Goal: Information Seeking & Learning: Check status

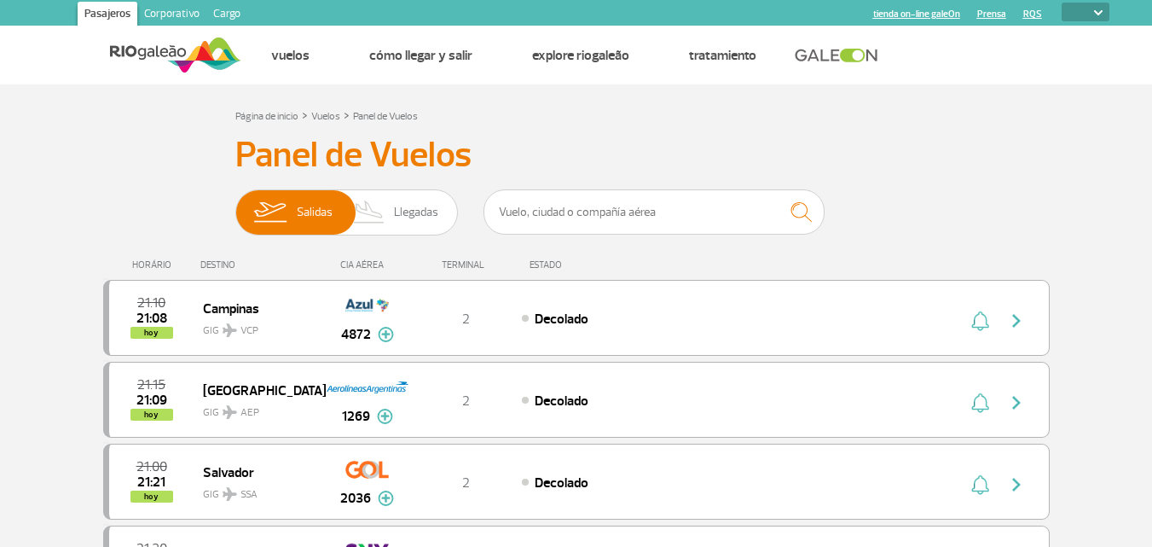
select select
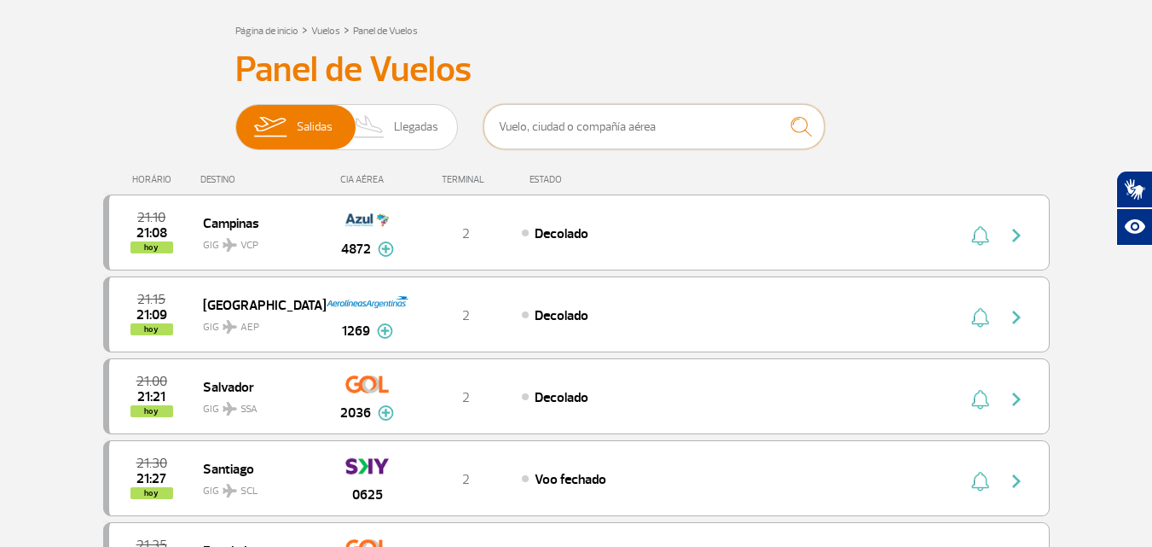
click at [546, 119] on input "text" at bounding box center [654, 126] width 341 height 45
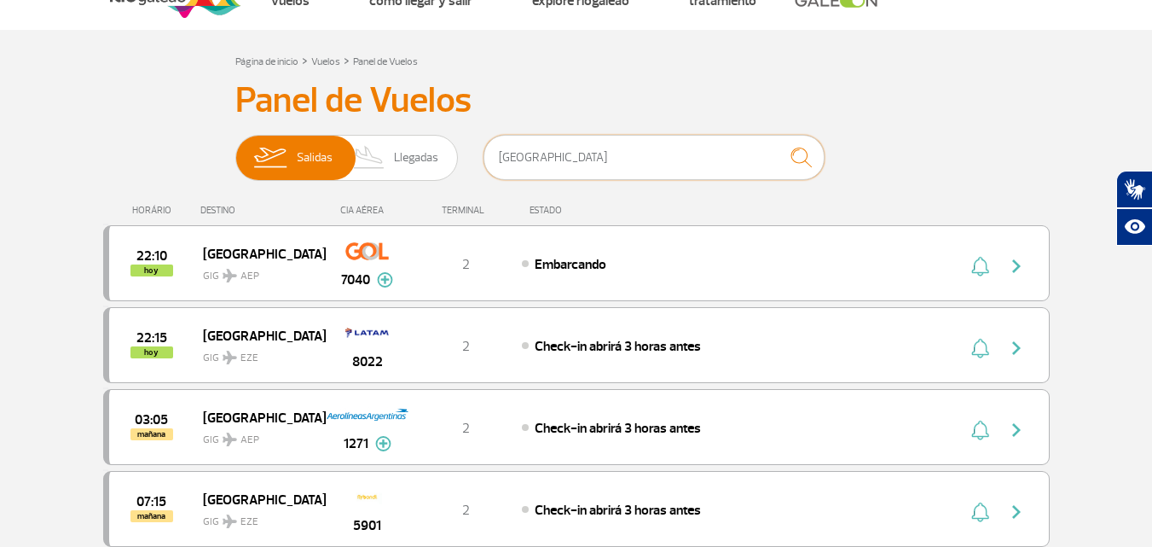
scroll to position [85, 0]
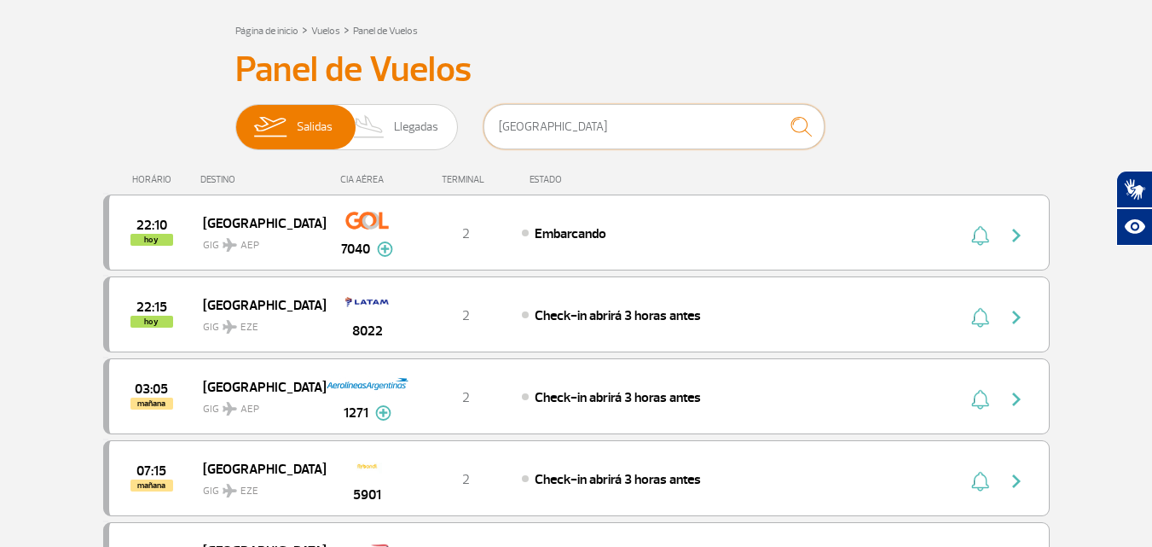
click at [717, 136] on input "[GEOGRAPHIC_DATA]" at bounding box center [654, 126] width 341 height 45
type input "b"
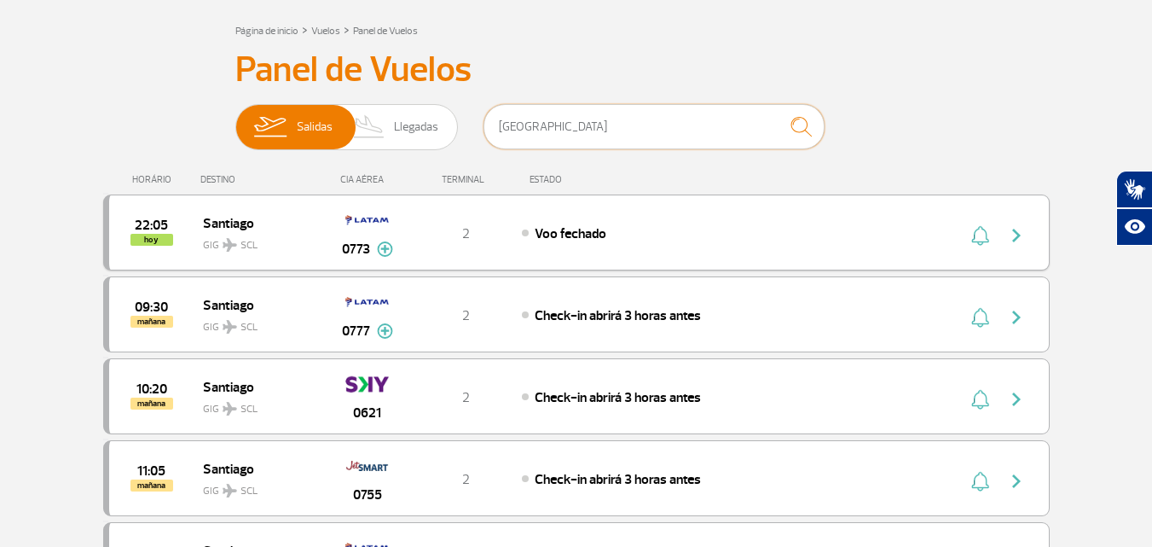
type input "[GEOGRAPHIC_DATA]"
click at [408, 252] on div "0773" at bounding box center [367, 233] width 84 height 54
click at [612, 245] on div "22:05 hoy Santiago GIG SCL 0773 2 Voo fechado Parcerias: Quantas Airlines 3896 …" at bounding box center [576, 232] width 947 height 76
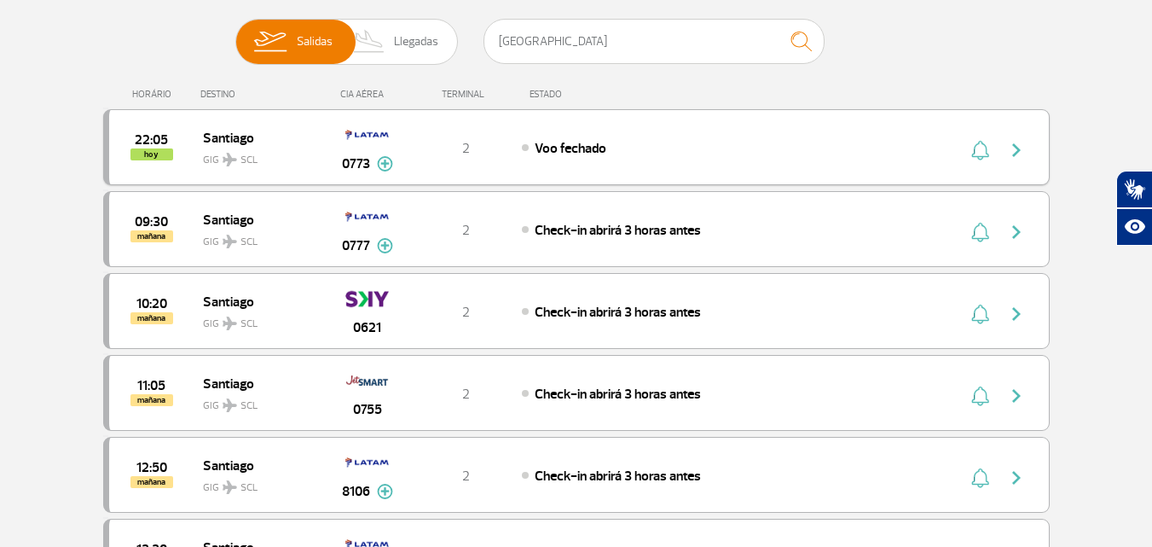
click at [467, 151] on span "2" at bounding box center [466, 148] width 8 height 17
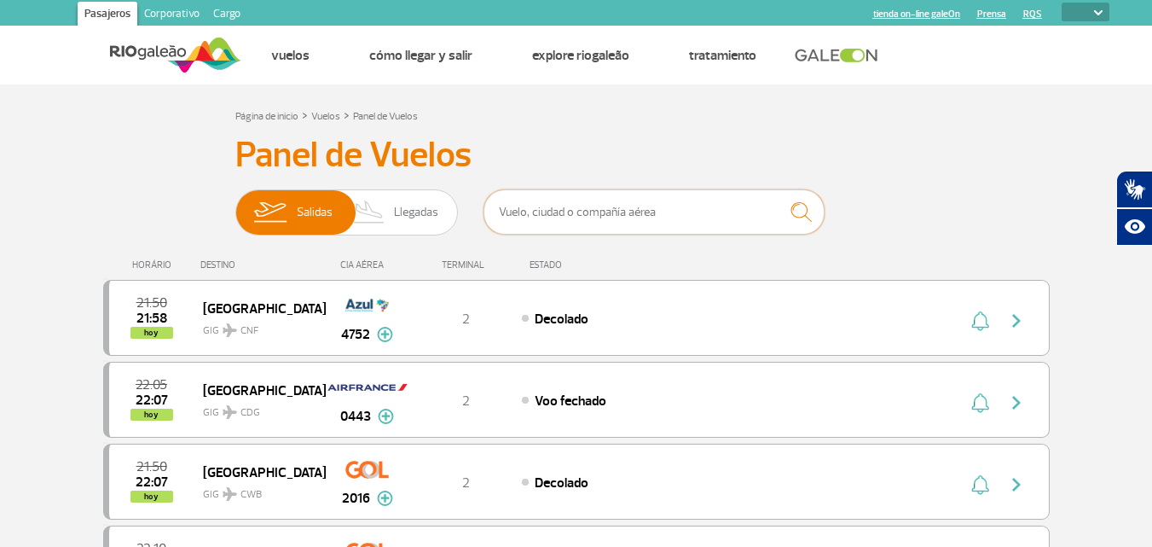
click at [560, 214] on input "text" at bounding box center [654, 211] width 341 height 45
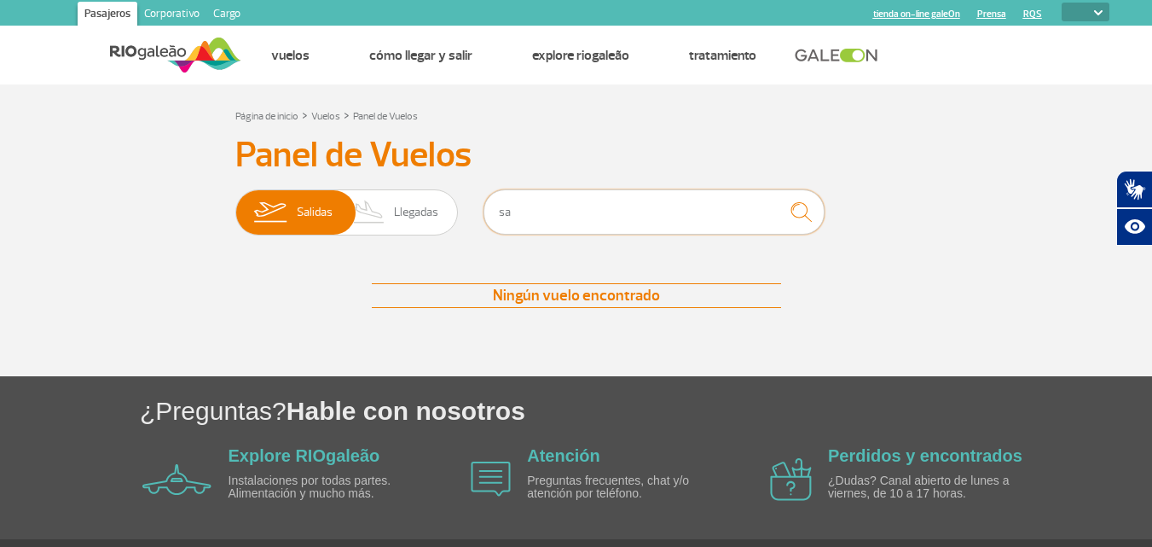
type input "s"
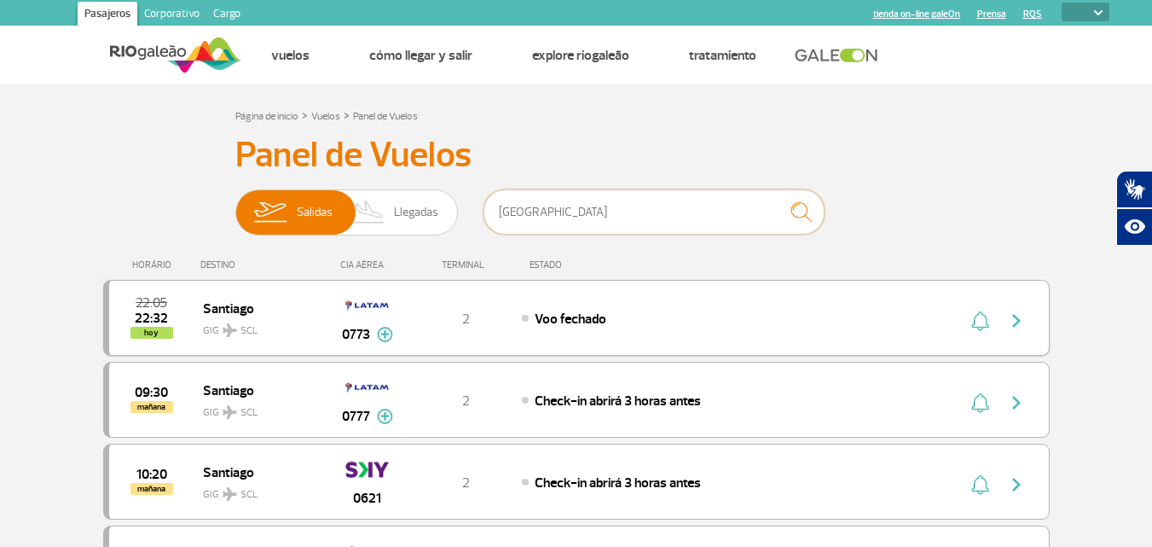
type input "[GEOGRAPHIC_DATA]"
click at [195, 307] on div "22:05 22:32 hoy" at bounding box center [156, 318] width 94 height 42
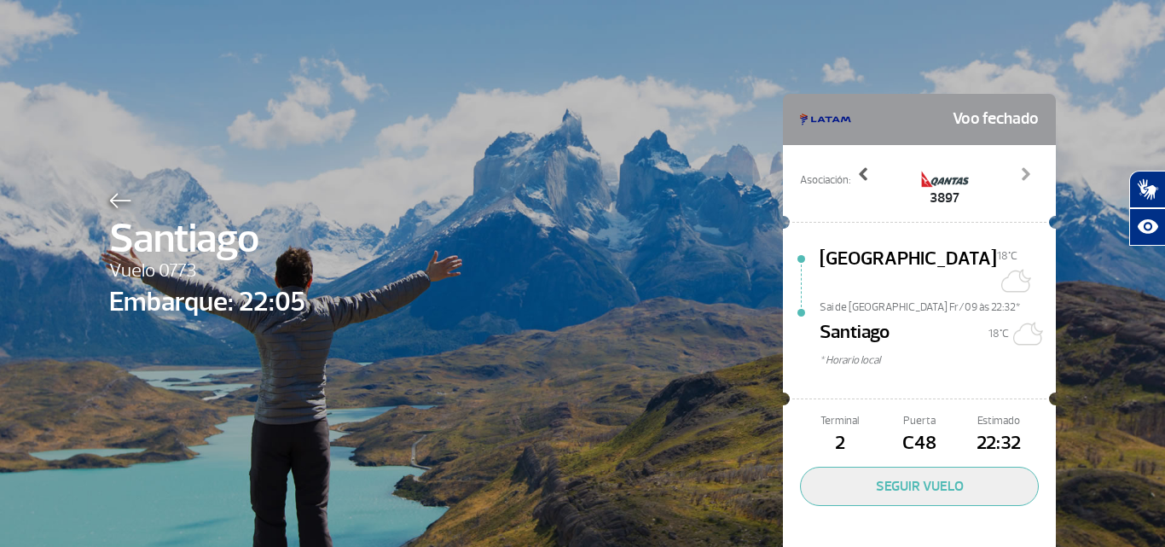
click at [855, 171] on span at bounding box center [863, 173] width 17 height 17
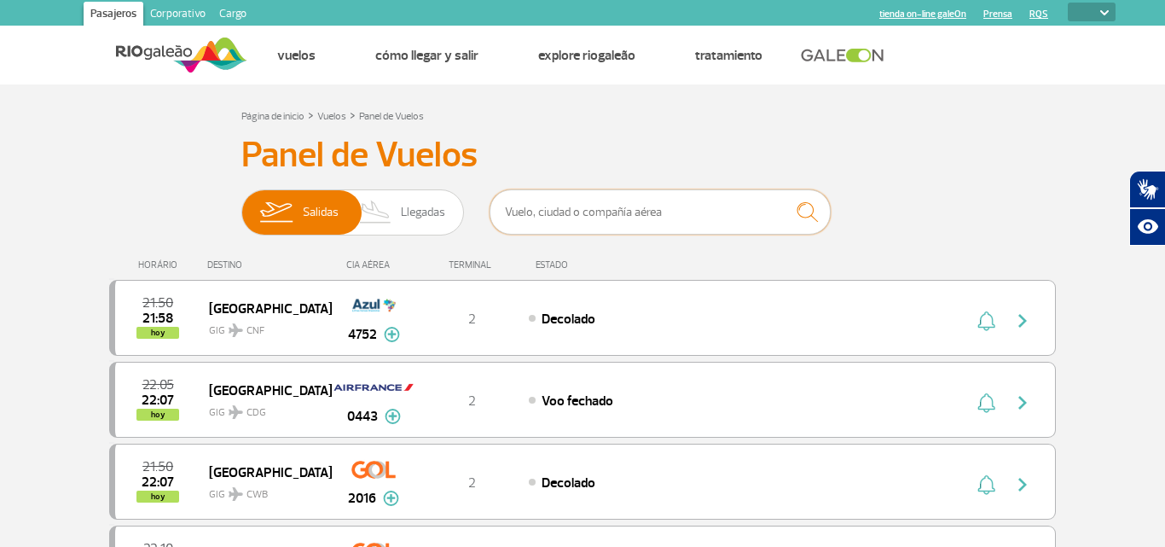
click at [675, 201] on input "text" at bounding box center [660, 211] width 341 height 45
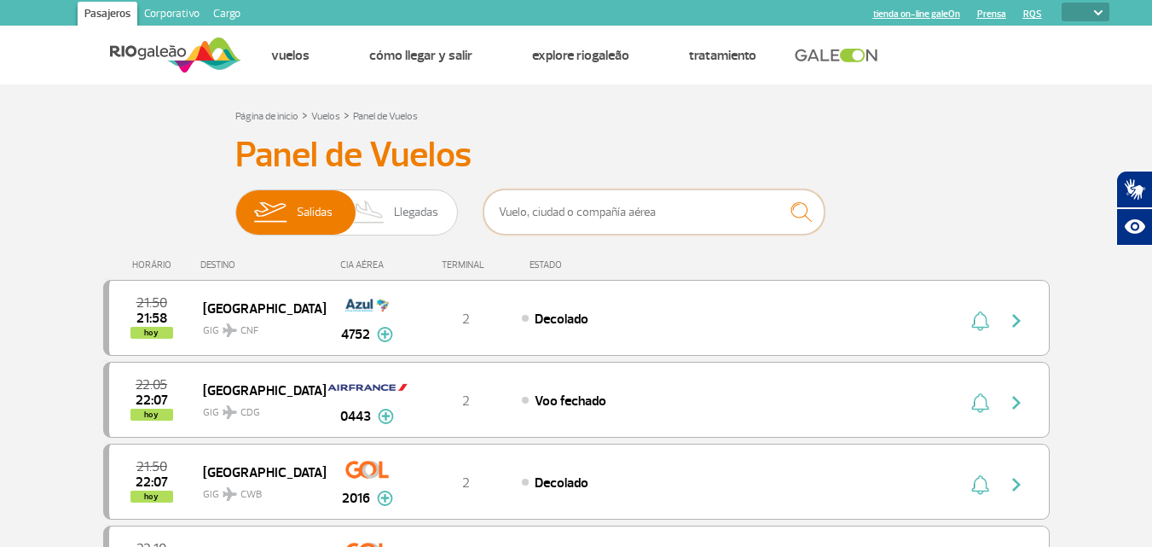
type input "[GEOGRAPHIC_DATA]"
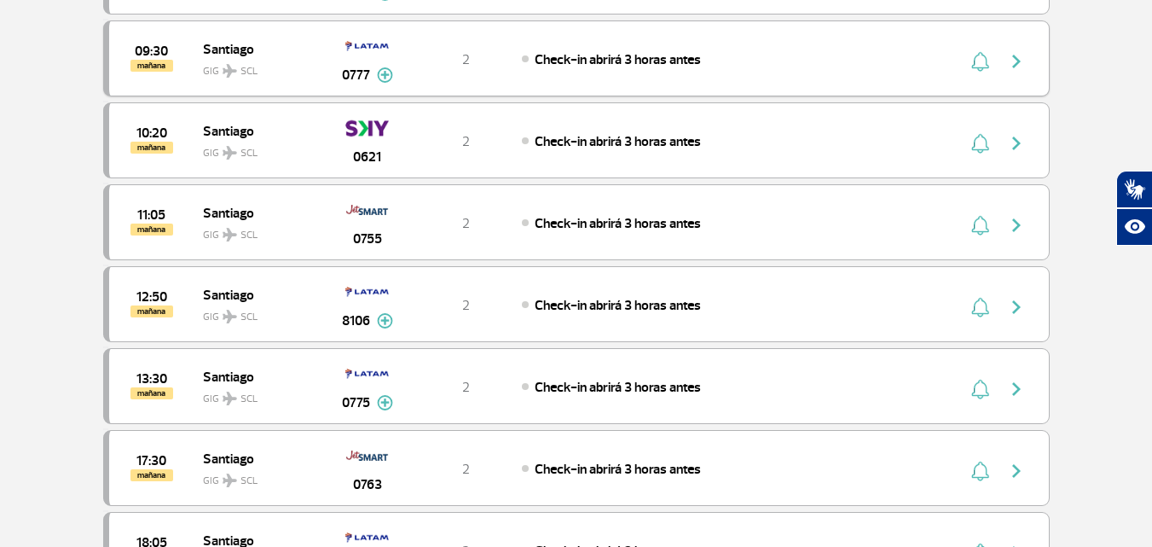
scroll to position [85, 0]
